Goal: Find specific page/section: Find specific page/section

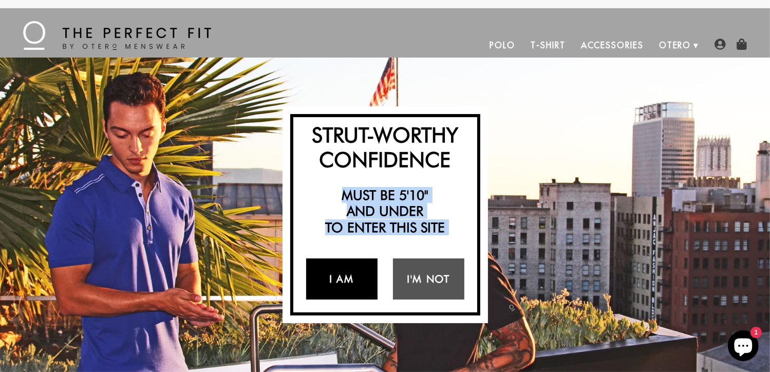
drag, startPoint x: 0, startPoint y: 0, endPoint x: 330, endPoint y: 279, distance: 432.2
click at [330, 279] on div "Strut-Worthy Confidence Must be 5'10" and under to enter this site I Am I'm Not…" at bounding box center [385, 215] width 770 height 315
click at [330, 279] on link "I Am" at bounding box center [341, 279] width 71 height 41
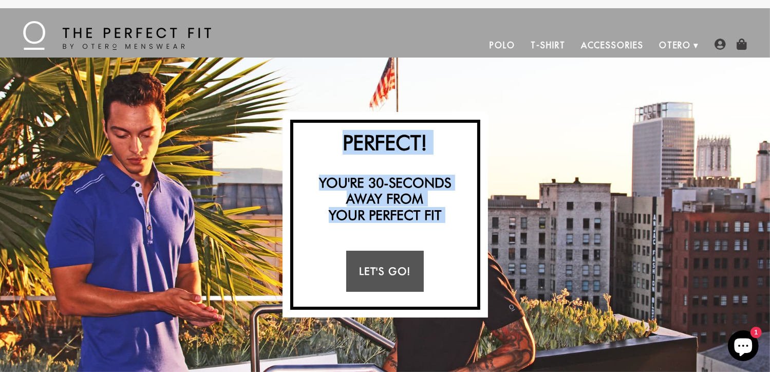
click at [330, 279] on div "Let's Go!" at bounding box center [386, 271] width 174 height 57
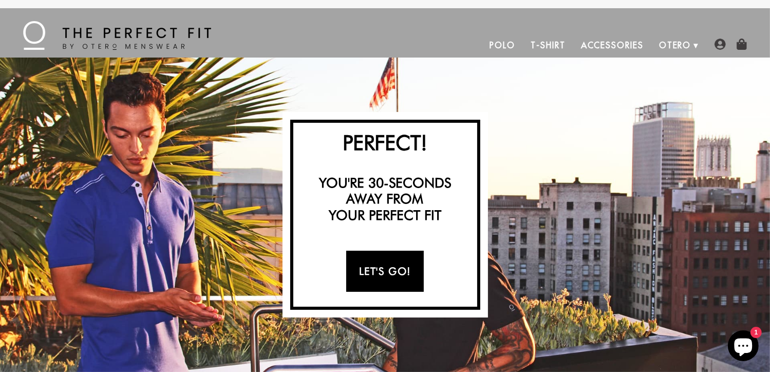
click at [403, 267] on link "Let's Go!" at bounding box center [385, 271] width 78 height 41
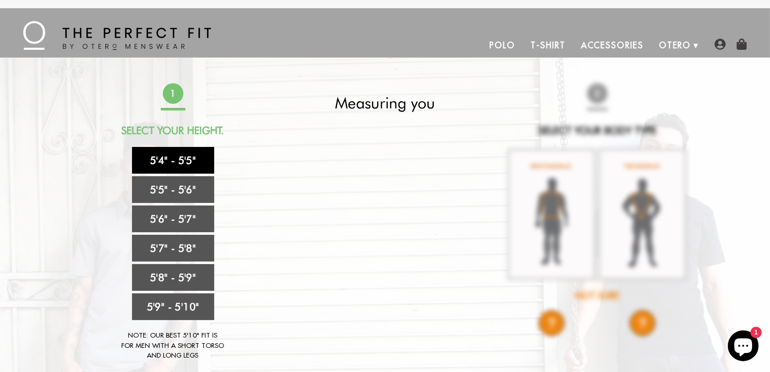
click at [168, 163] on link "5'4" - 5'5"" at bounding box center [173, 160] width 82 height 27
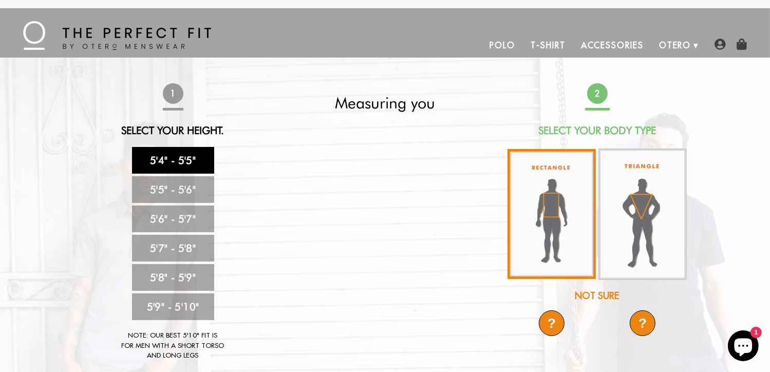
click at [550, 213] on img at bounding box center [552, 214] width 88 height 130
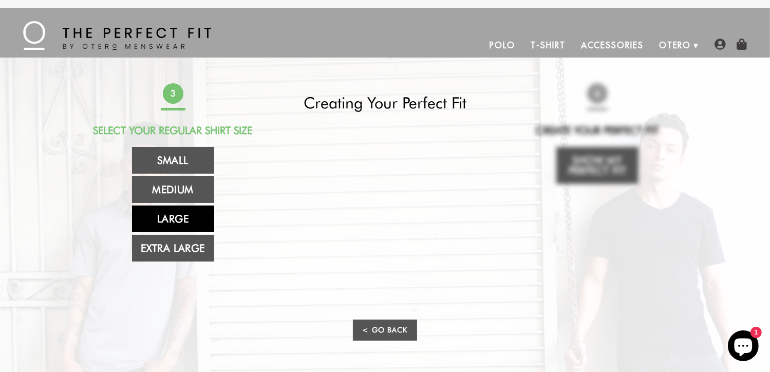
click at [188, 219] on link "Large" at bounding box center [173, 219] width 82 height 27
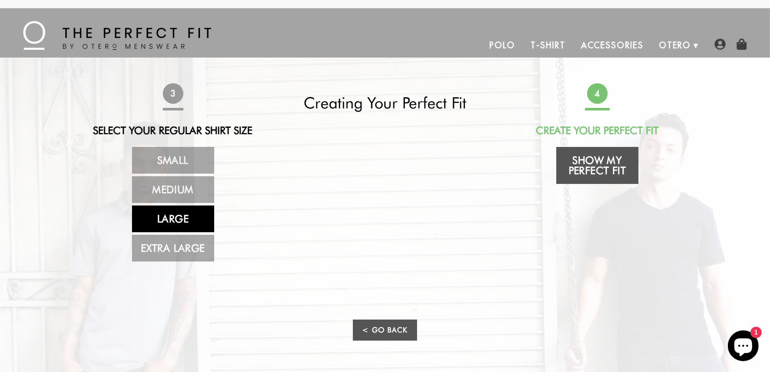
click at [188, 219] on link "Large" at bounding box center [173, 219] width 82 height 27
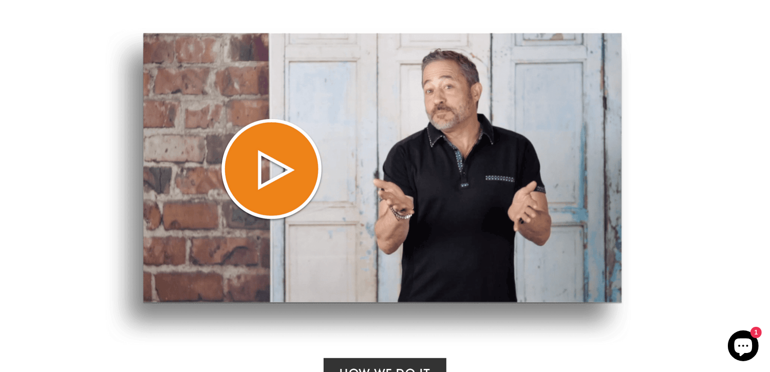
scroll to position [452, 0]
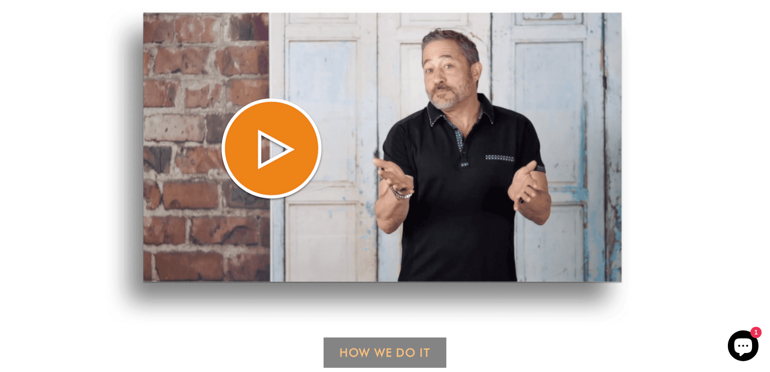
click at [374, 349] on link "How We Do it" at bounding box center [385, 353] width 123 height 30
